Goal: Information Seeking & Learning: Check status

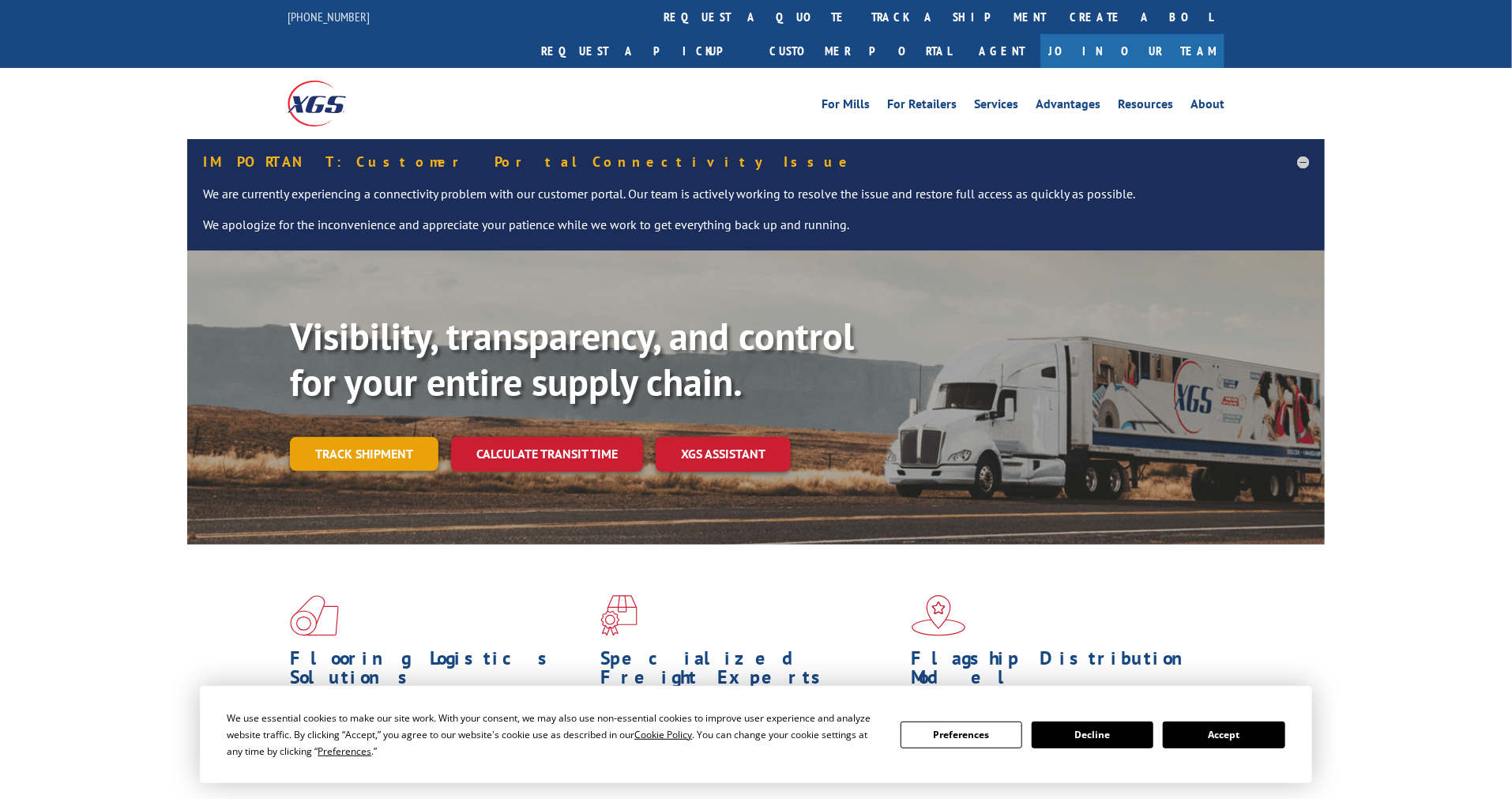
click at [381, 437] on link "Track shipment" at bounding box center [363, 453] width 148 height 33
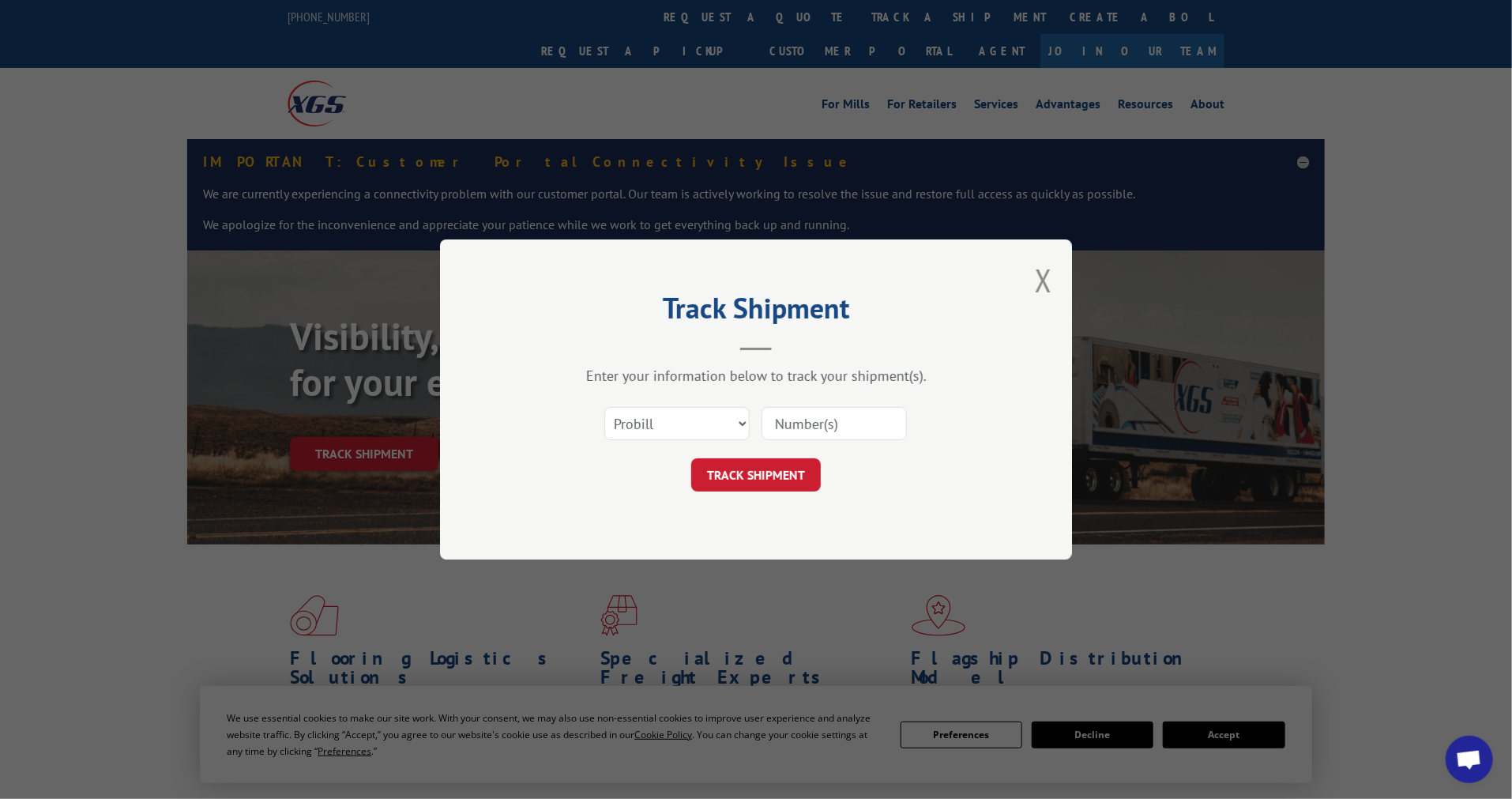
click at [709, 406] on div "Select category... Probill BOL PO" at bounding box center [676, 423] width 144 height 37
click at [701, 417] on select "Select category... Probill BOL PO" at bounding box center [676, 423] width 145 height 33
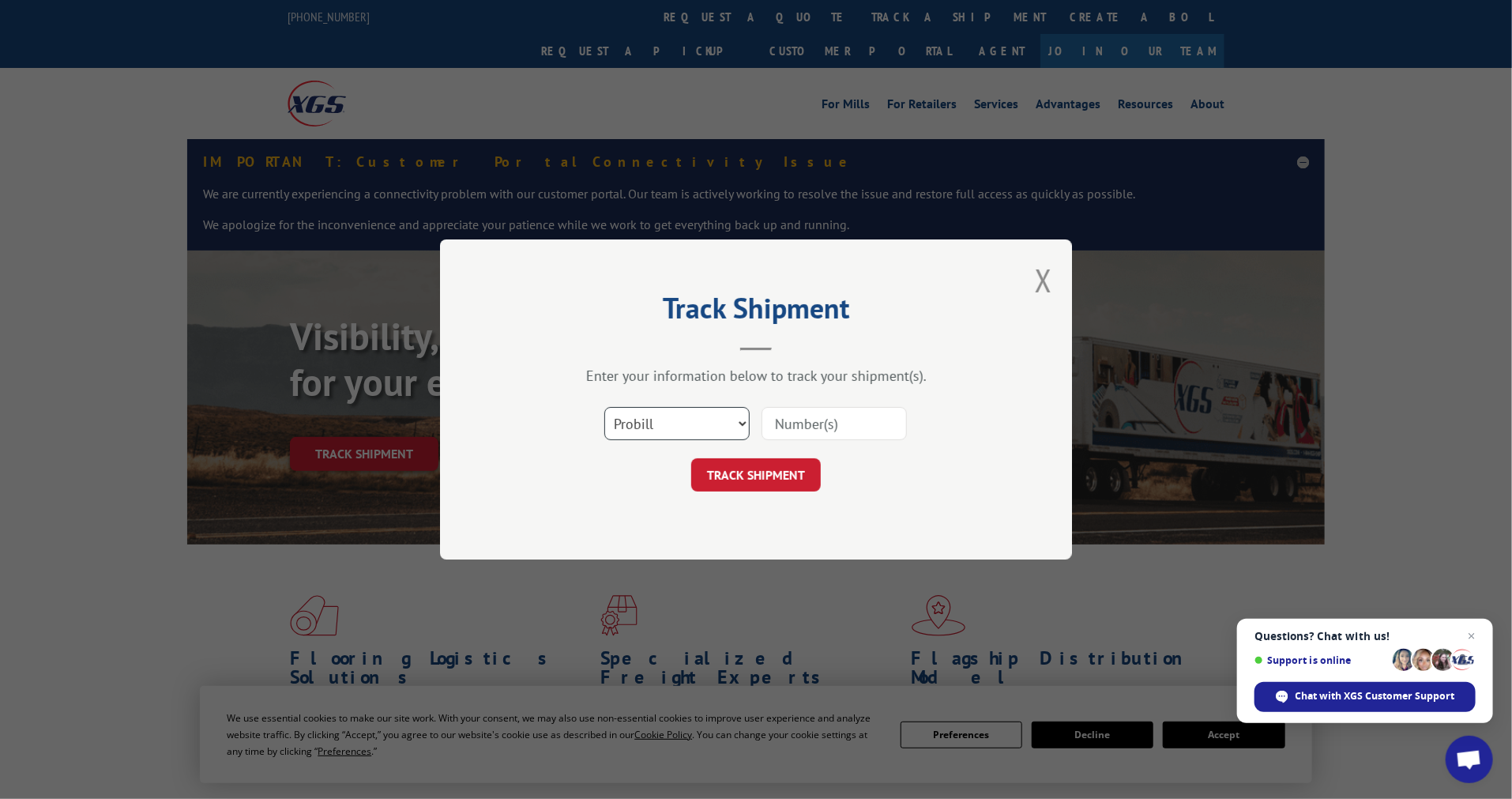
select select "po"
click at [604, 407] on select "Select category... Probill BOL PO" at bounding box center [676, 423] width 145 height 33
click at [812, 429] on input at bounding box center [834, 423] width 145 height 33
paste input "14530011"
type input "14530011"
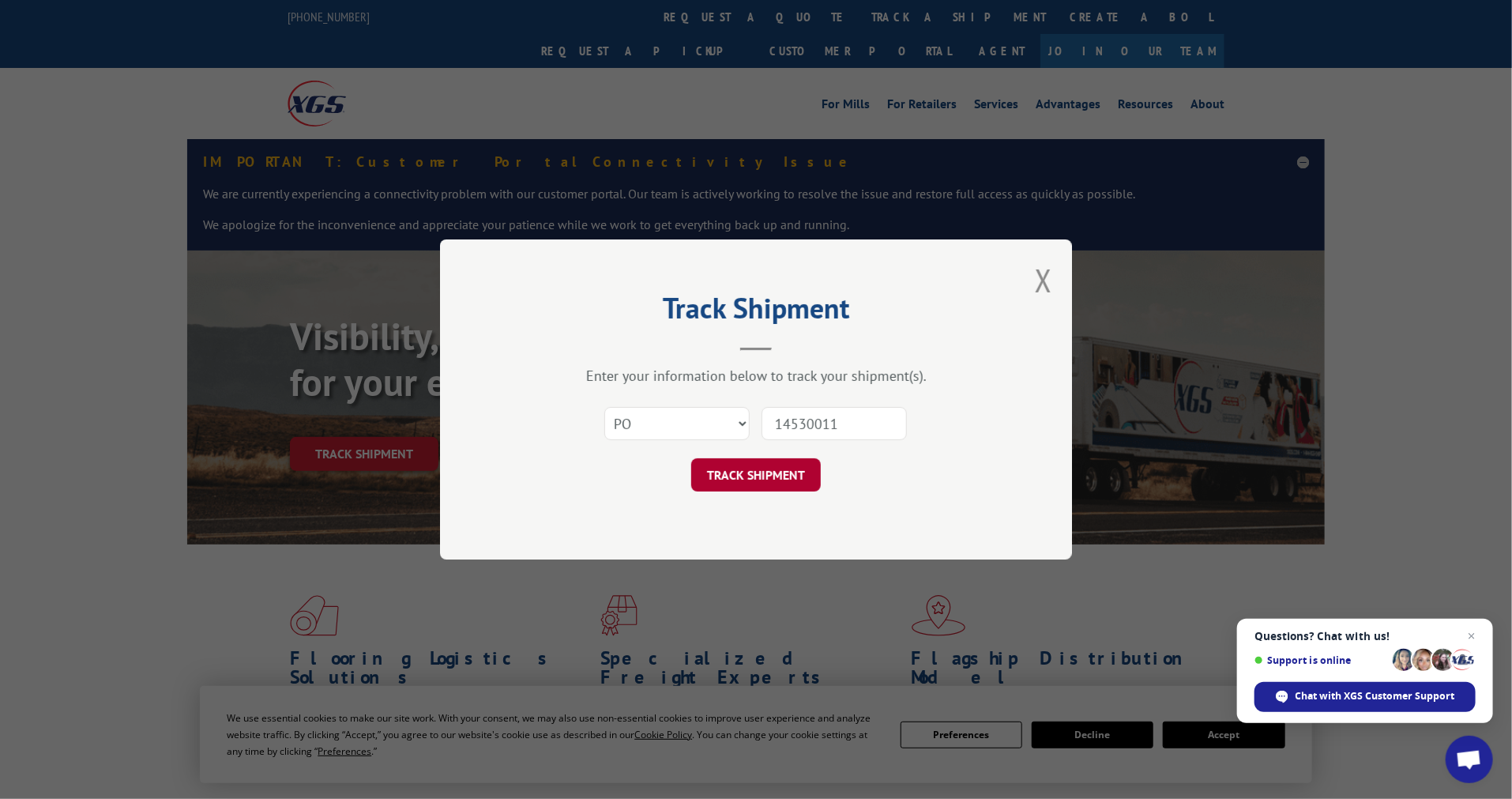
click at [762, 478] on button "TRACK SHIPMENT" at bounding box center [756, 475] width 129 height 33
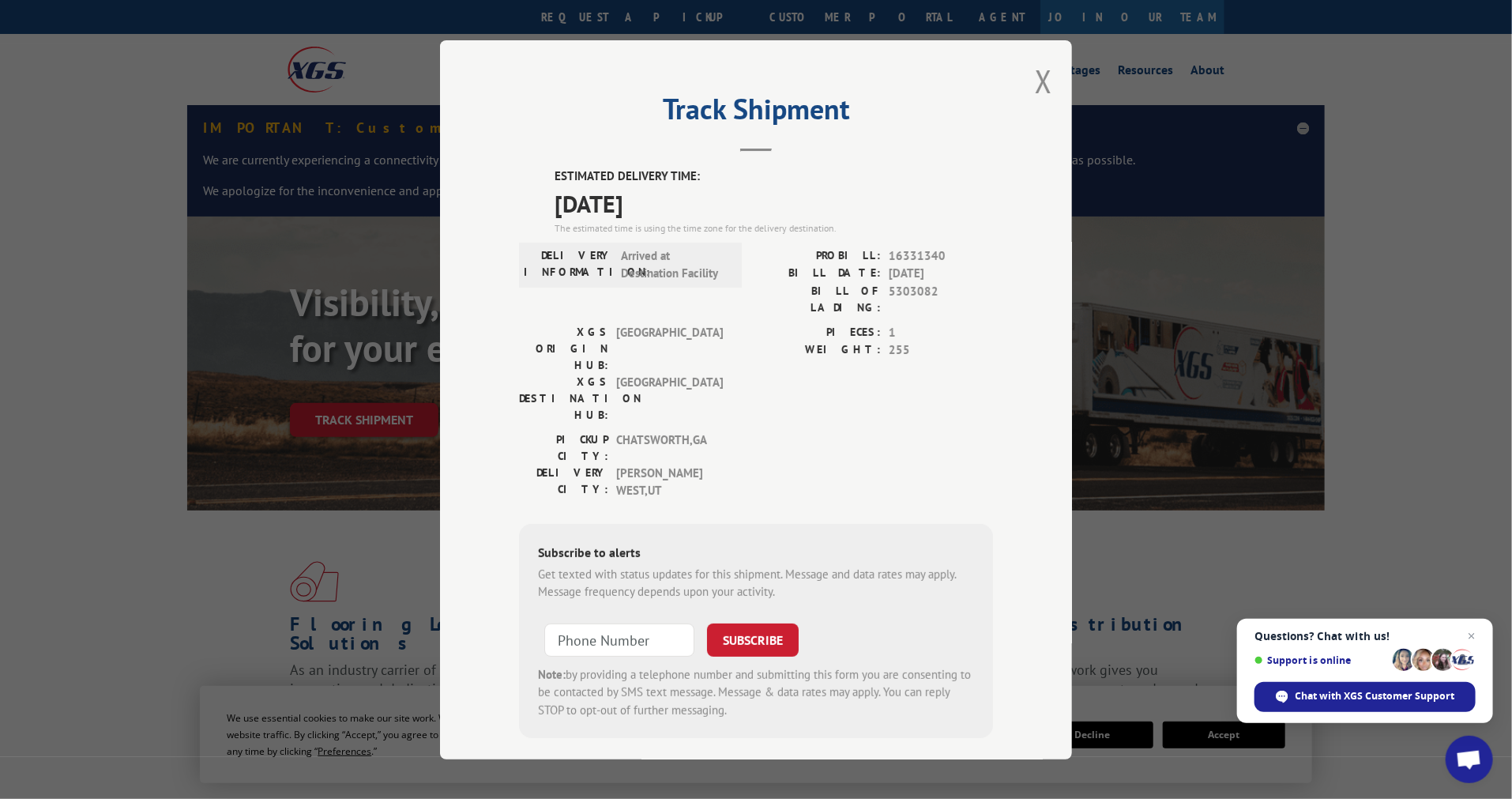
scroll to position [88, 0]
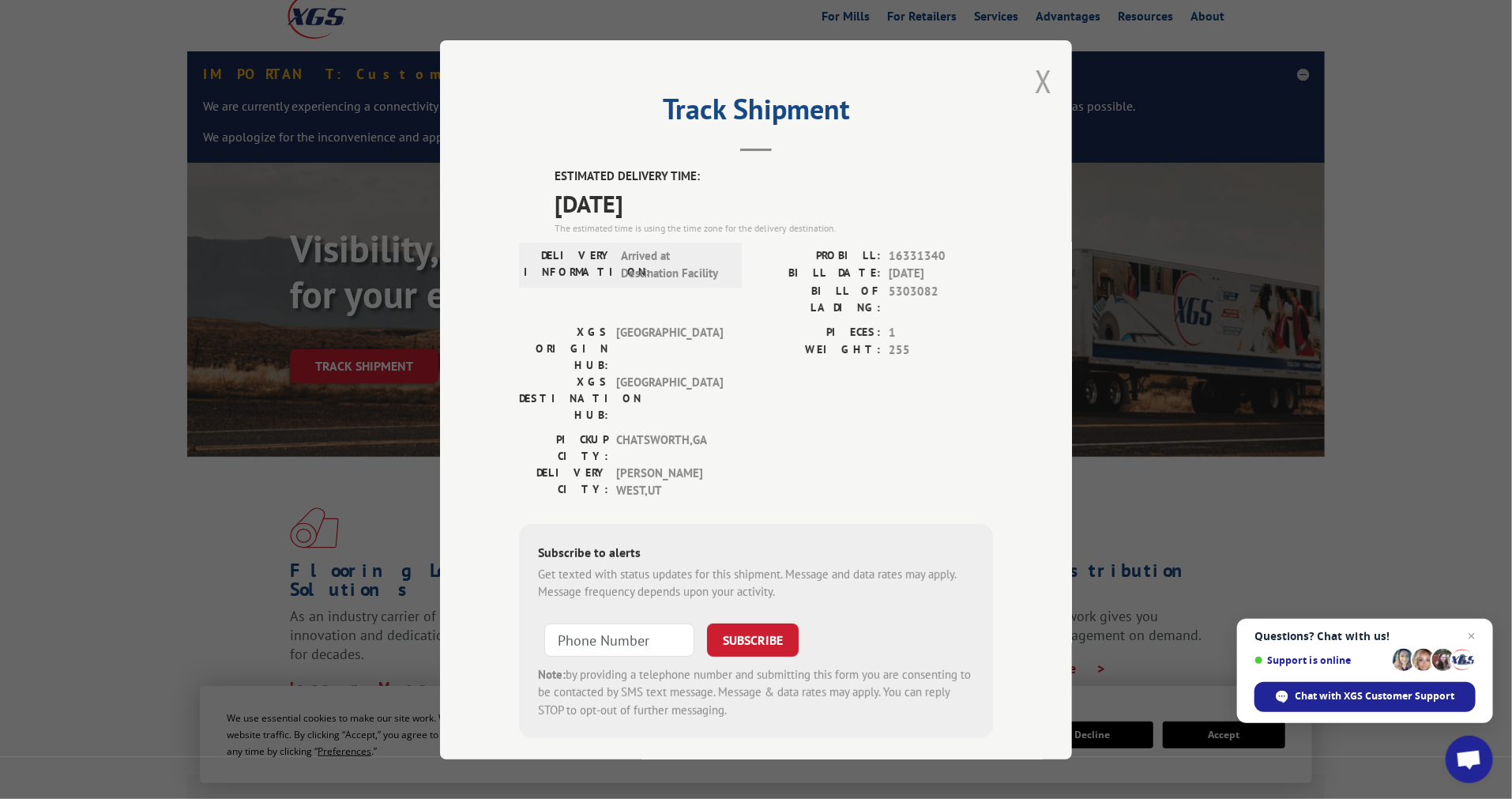
click at [1043, 86] on button "Close modal" at bounding box center [1042, 81] width 17 height 42
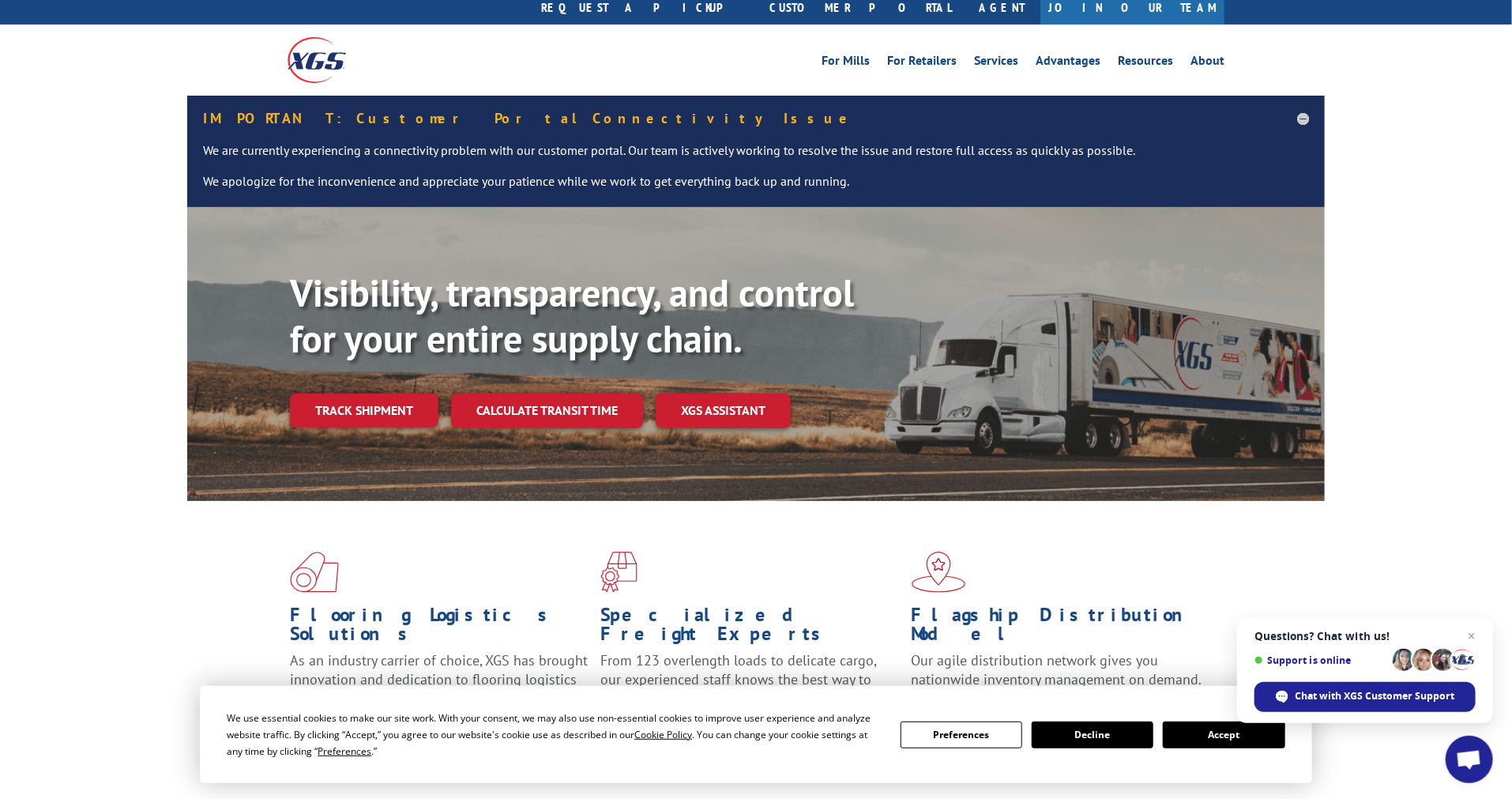
scroll to position [0, 0]
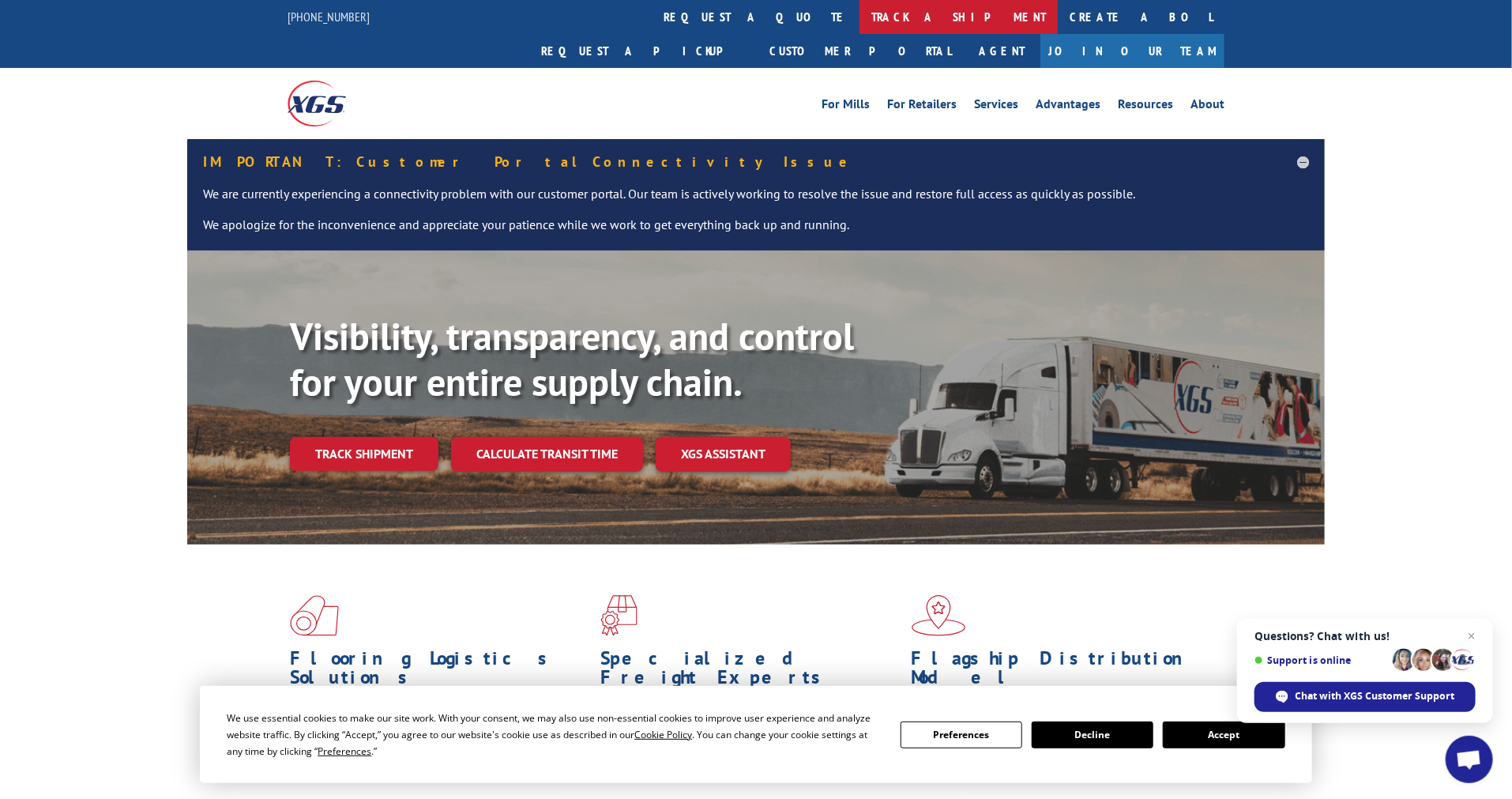
click at [859, 12] on link "track a shipment" at bounding box center [958, 17] width 198 height 34
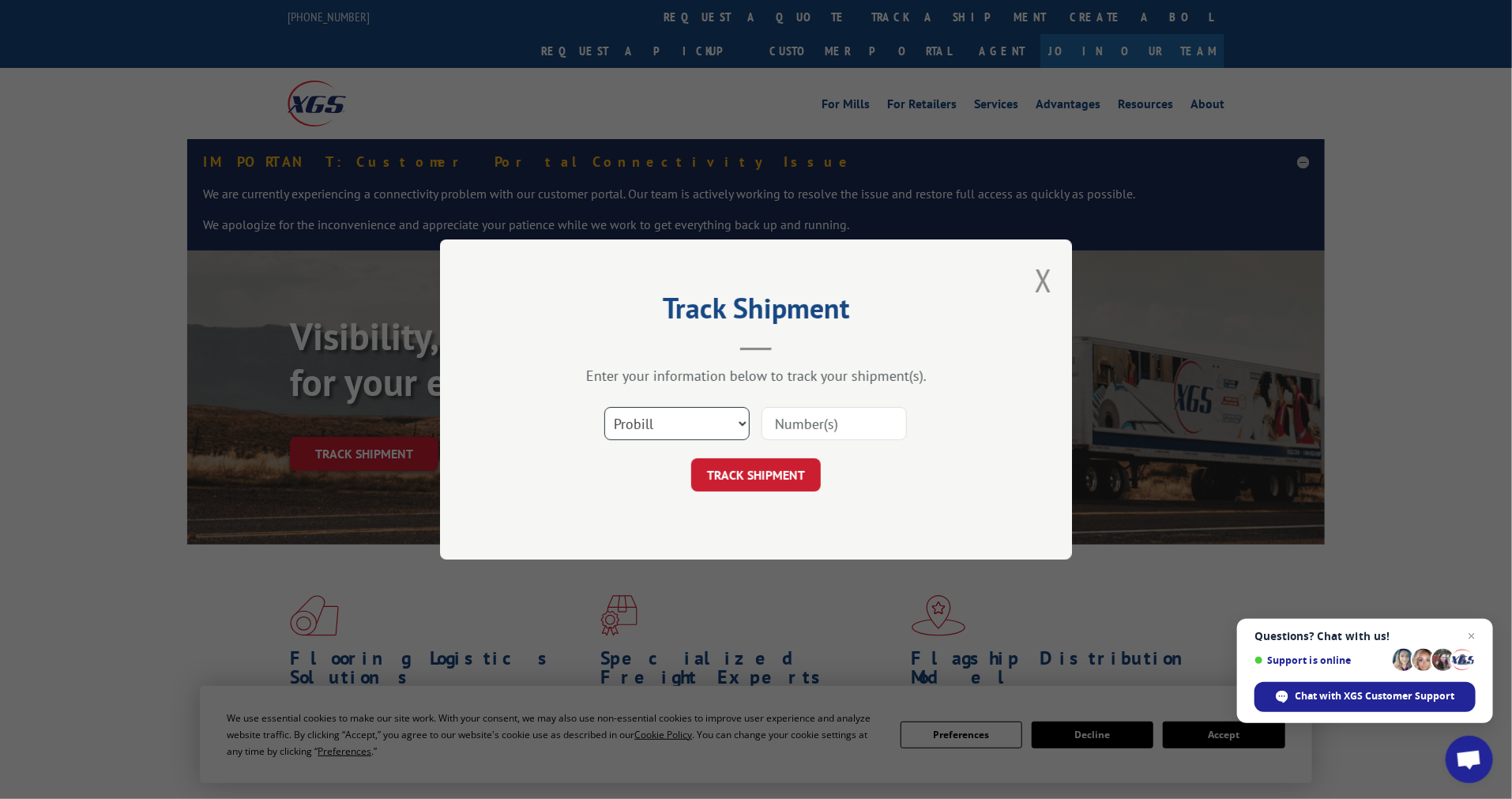
click at [662, 422] on select "Select category... Probill BOL PO" at bounding box center [676, 423] width 145 height 33
select select "po"
click at [604, 407] on select "Select category... Probill BOL PO" at bounding box center [676, 423] width 145 height 33
click at [793, 424] on input at bounding box center [834, 423] width 145 height 33
paste input "14530029"
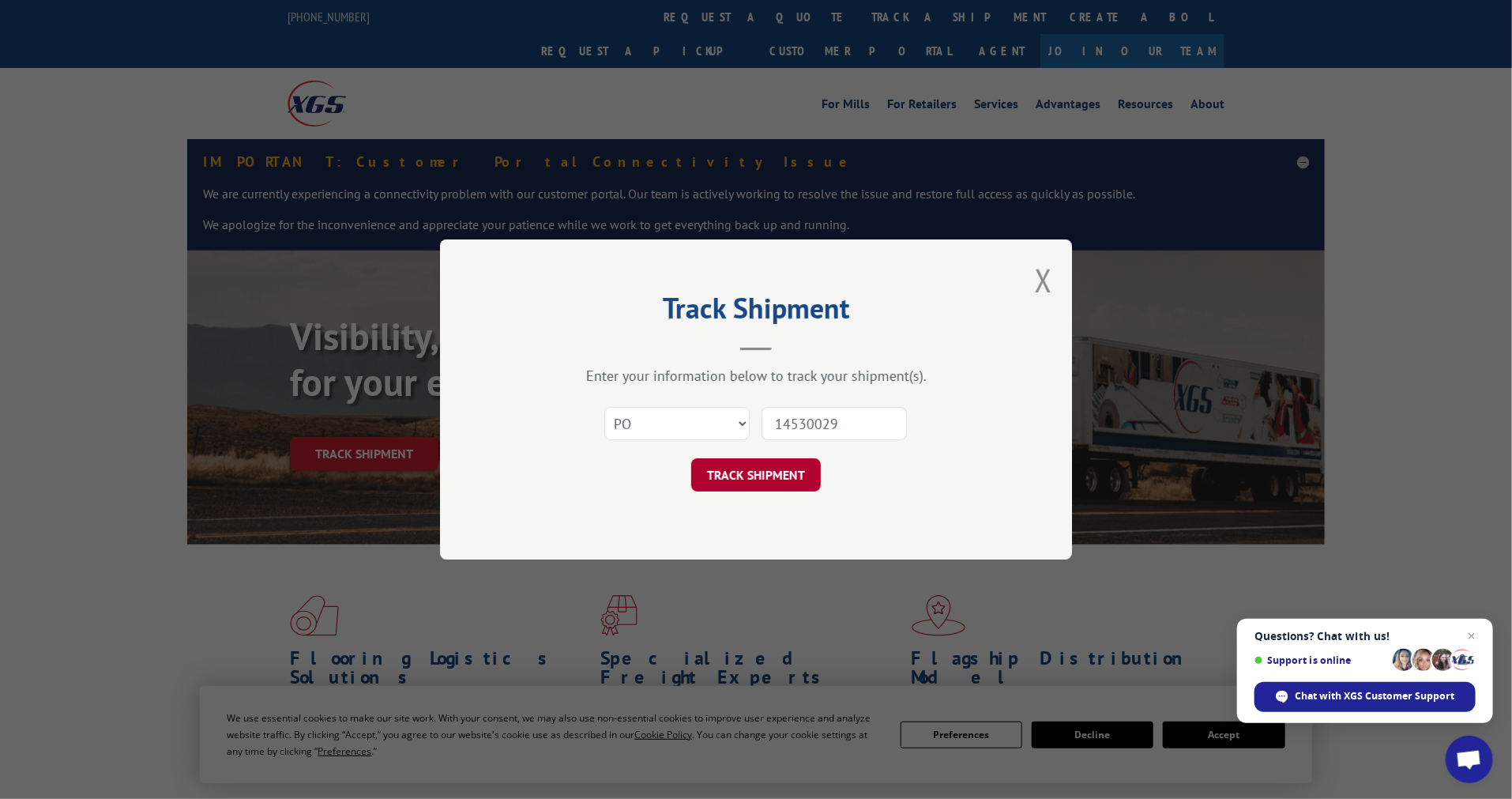
type input "14530029"
click at [731, 482] on button "TRACK SHIPMENT" at bounding box center [756, 475] width 129 height 33
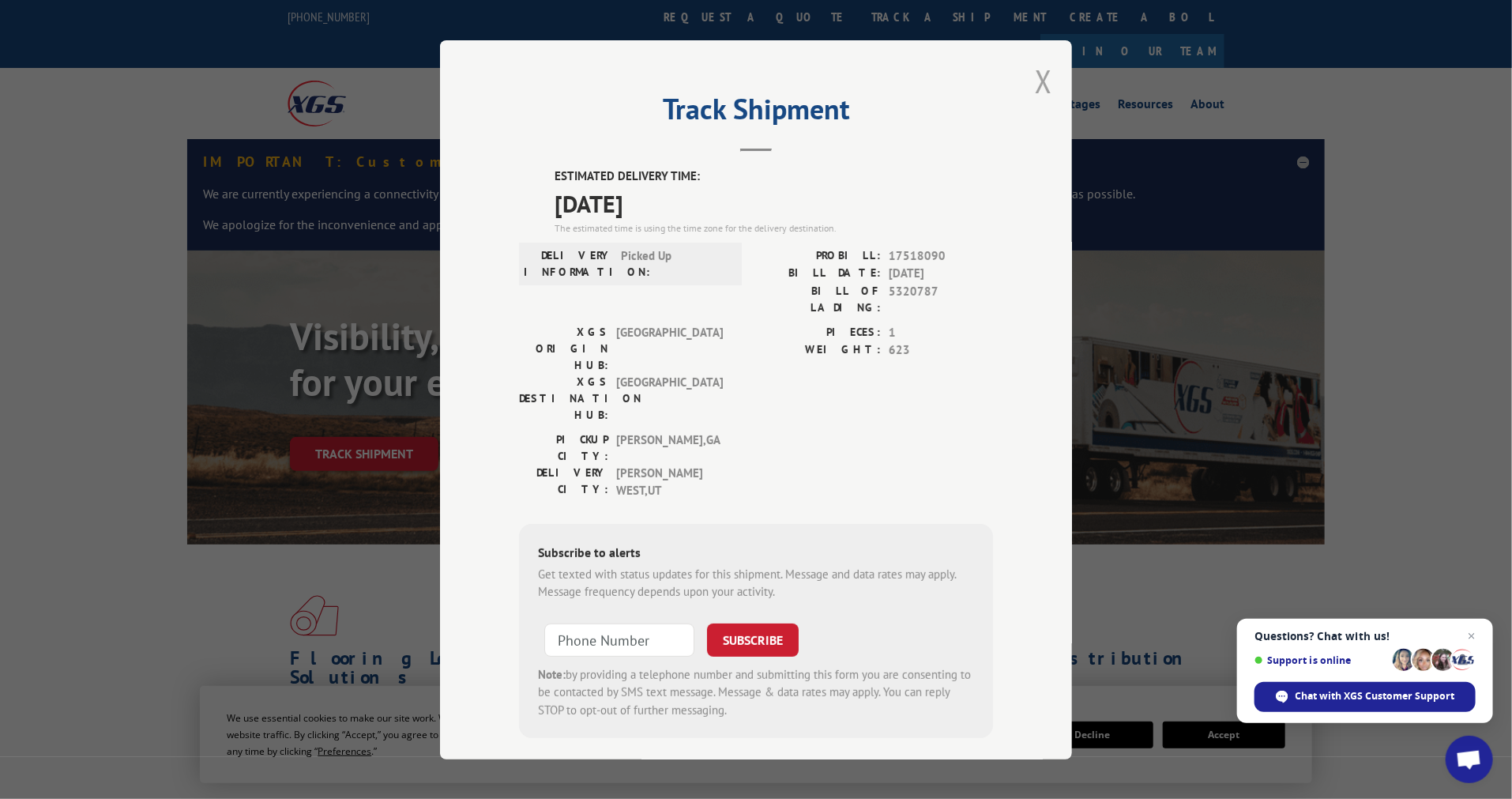
click at [1040, 85] on button "Close modal" at bounding box center [1042, 81] width 17 height 42
